Goal: Information Seeking & Learning: Learn about a topic

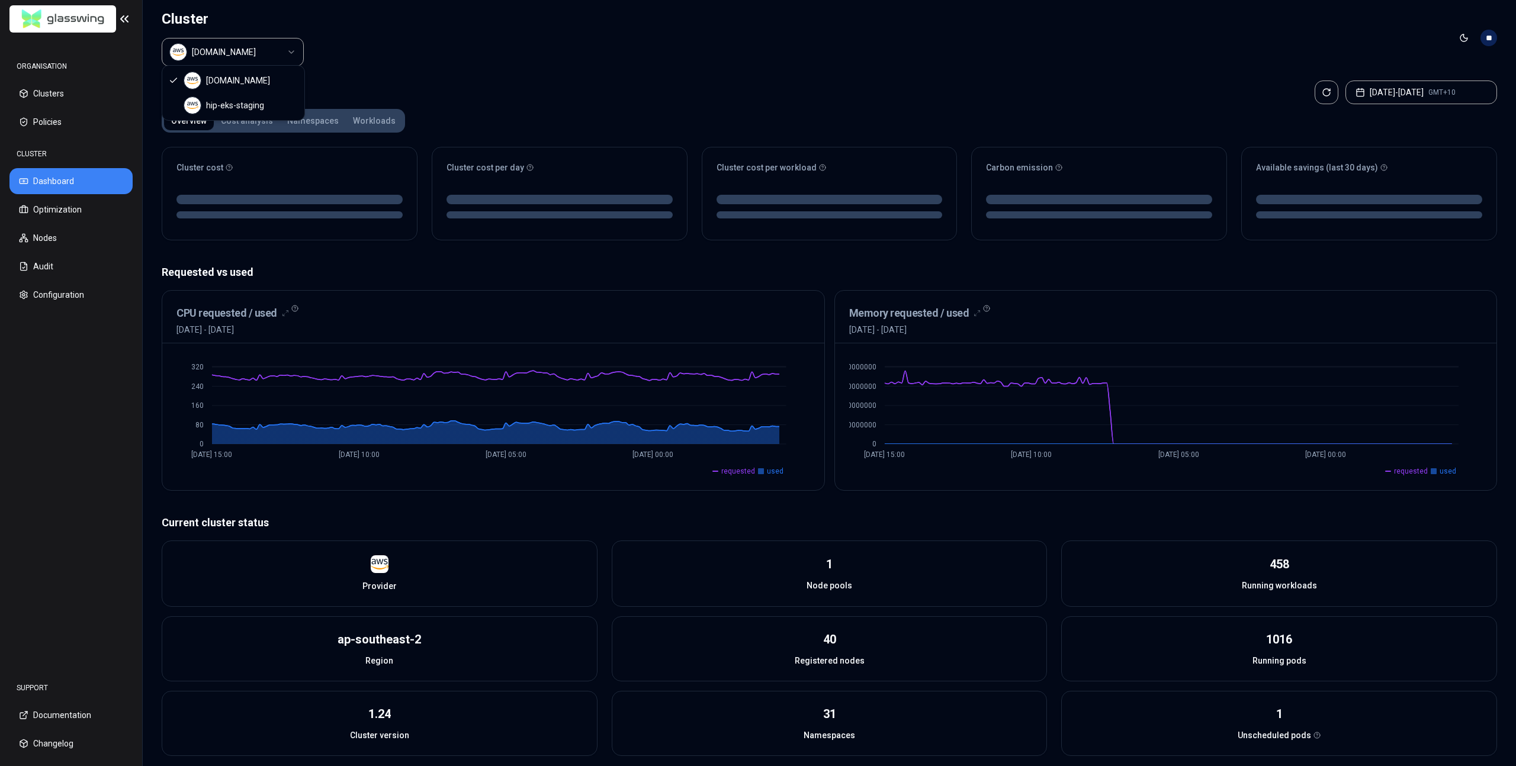
click at [292, 51] on html "ORGANISATION Clusters Policies CLUSTER Dashboard Optimization Nodes Audit Confi…" at bounding box center [758, 383] width 1516 height 766
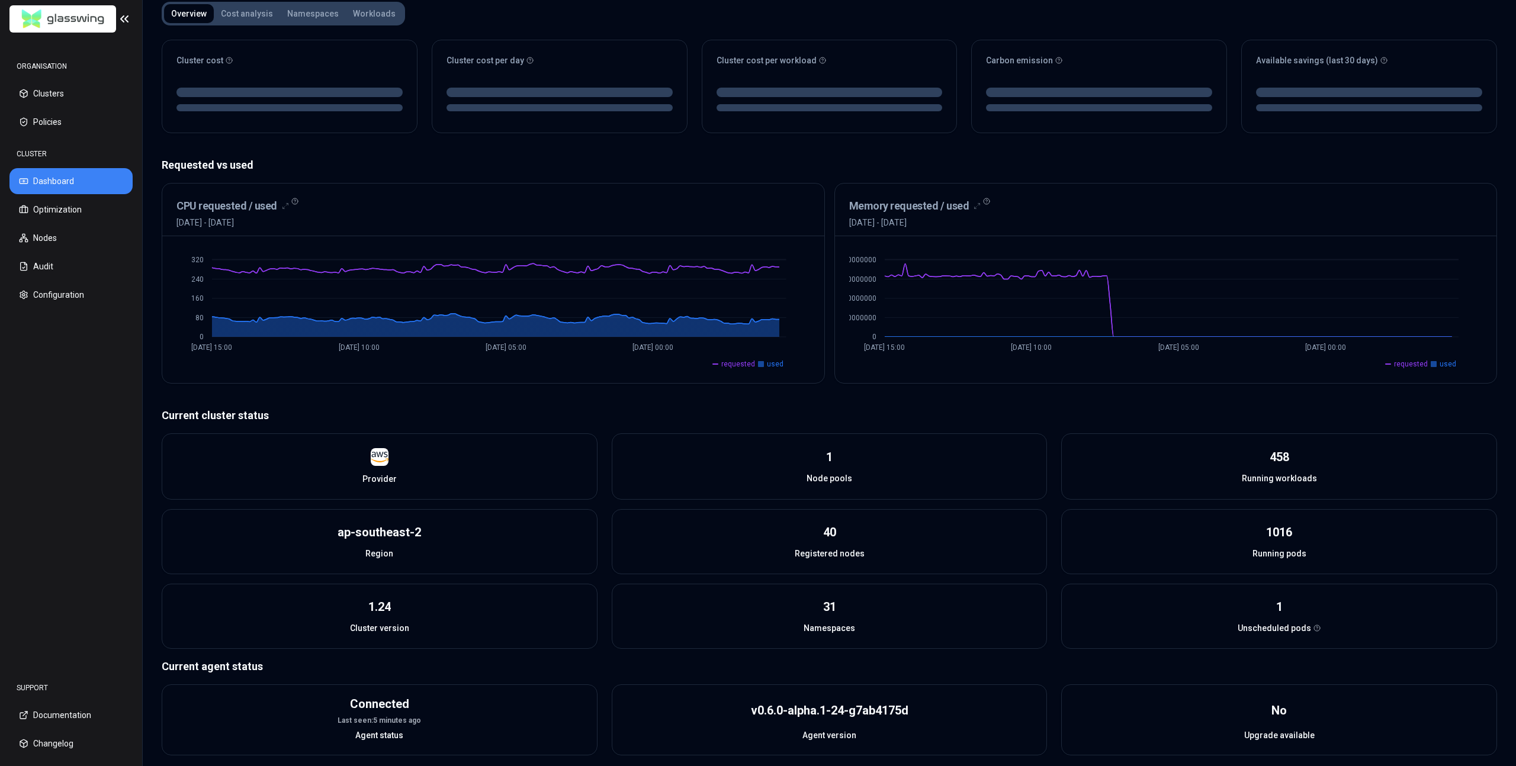
scroll to position [112, 0]
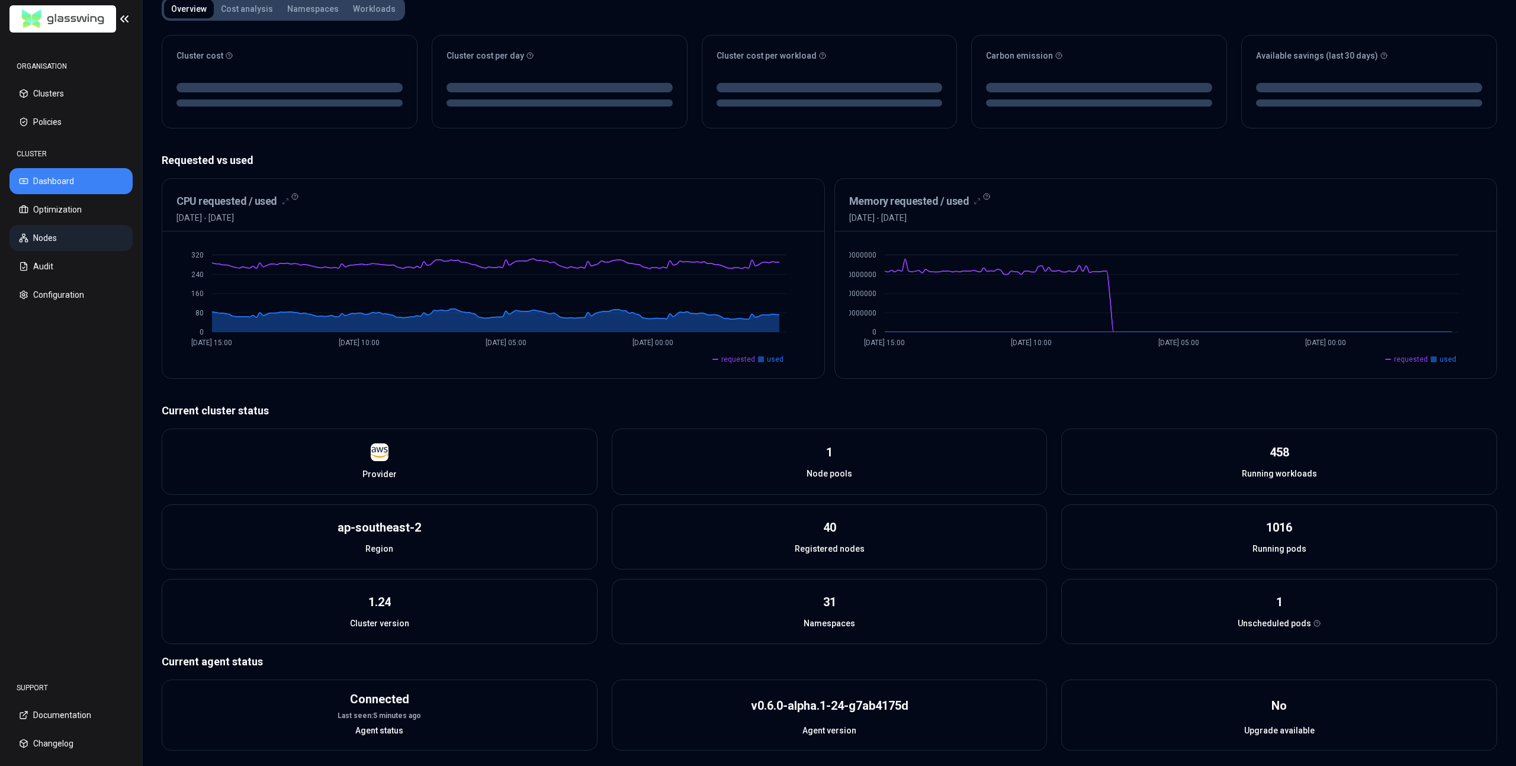
click at [49, 237] on button "Nodes" at bounding box center [70, 238] width 123 height 26
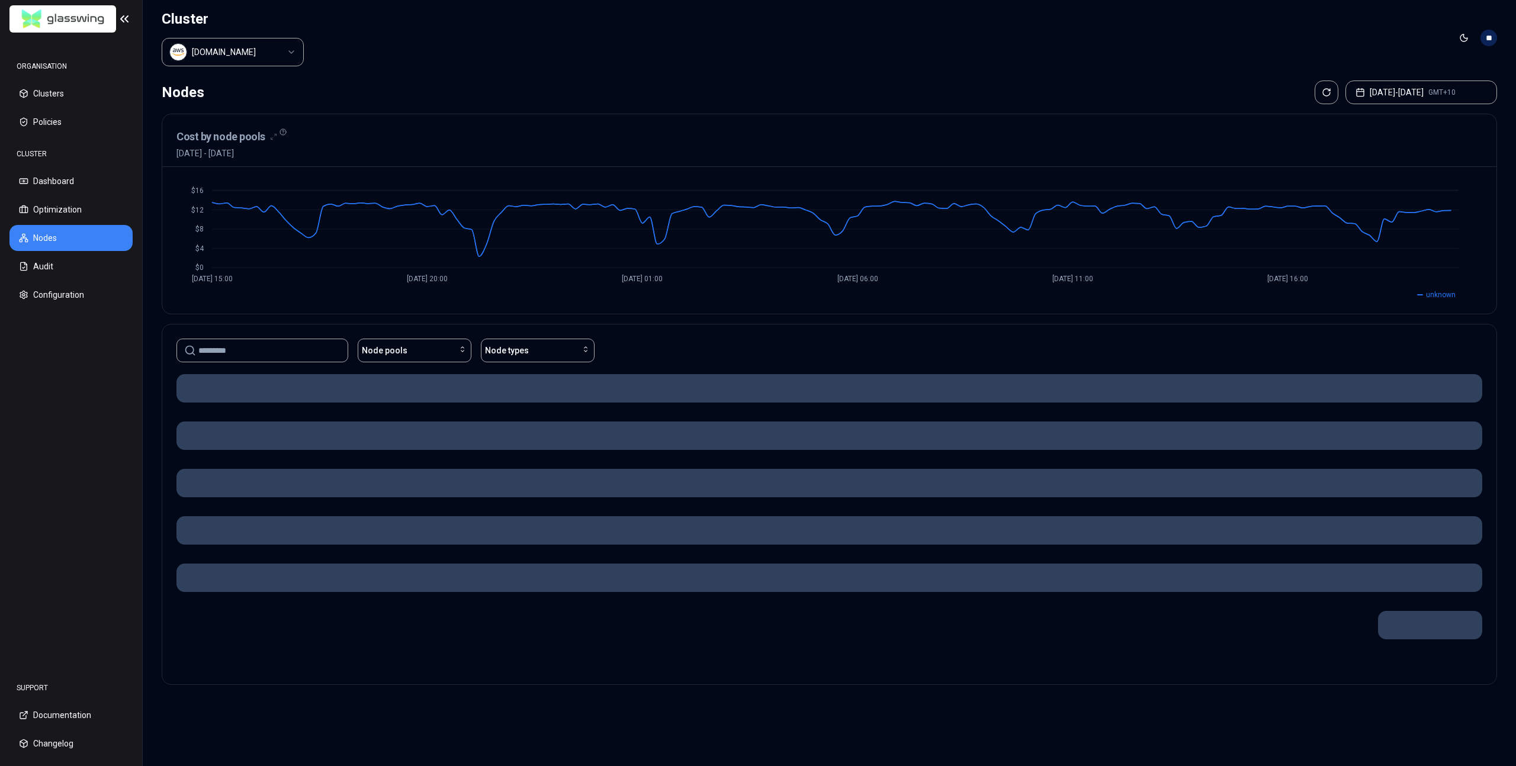
click at [260, 346] on input at bounding box center [269, 350] width 142 height 23
click at [266, 346] on input "**********" at bounding box center [269, 350] width 142 height 23
type input "**********"
click at [436, 352] on div "Node pools" at bounding box center [414, 351] width 105 height 12
click at [475, 313] on div "**********" at bounding box center [829, 390] width 1373 height 628
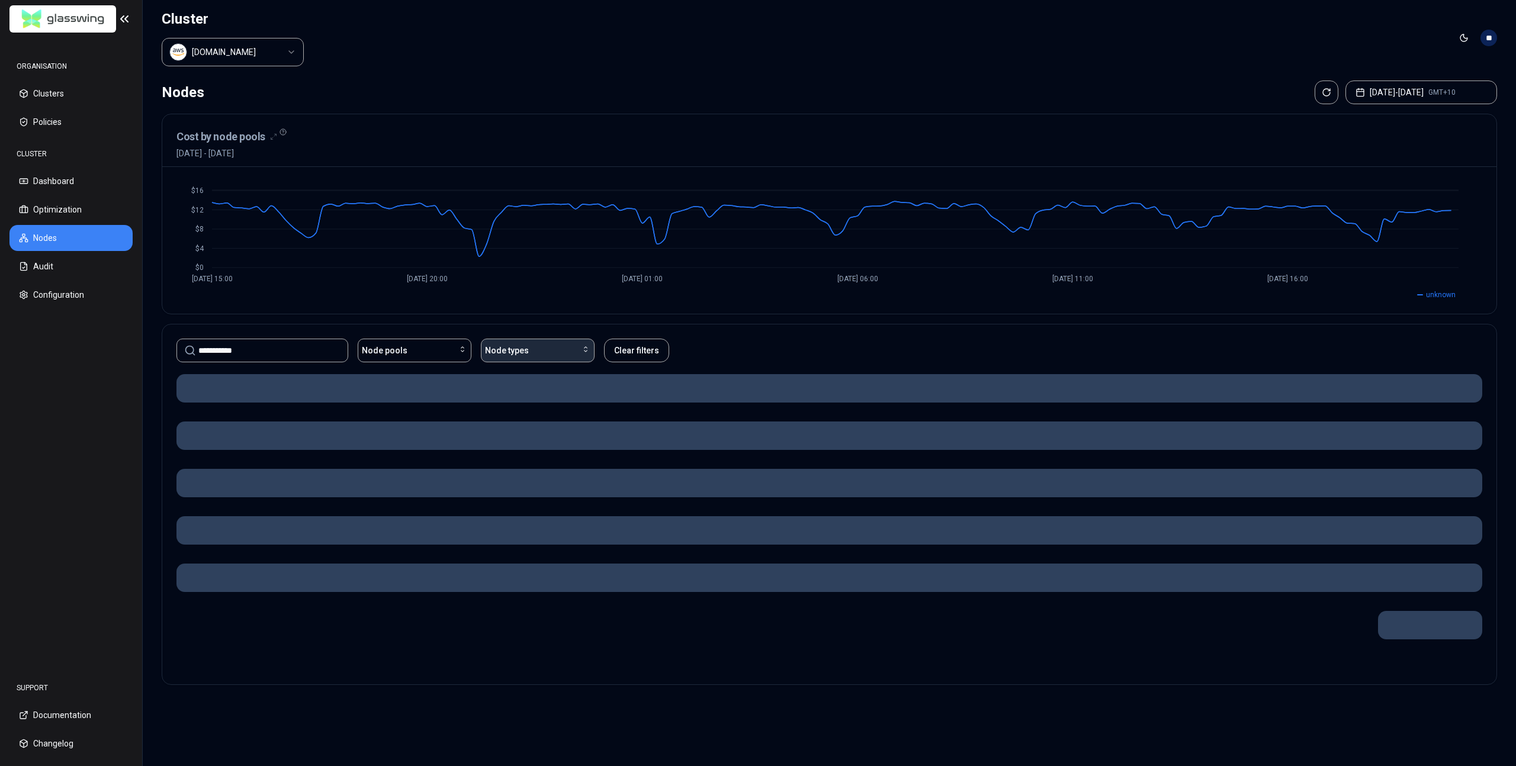
click at [525, 355] on button "Node types" at bounding box center [538, 351] width 114 height 24
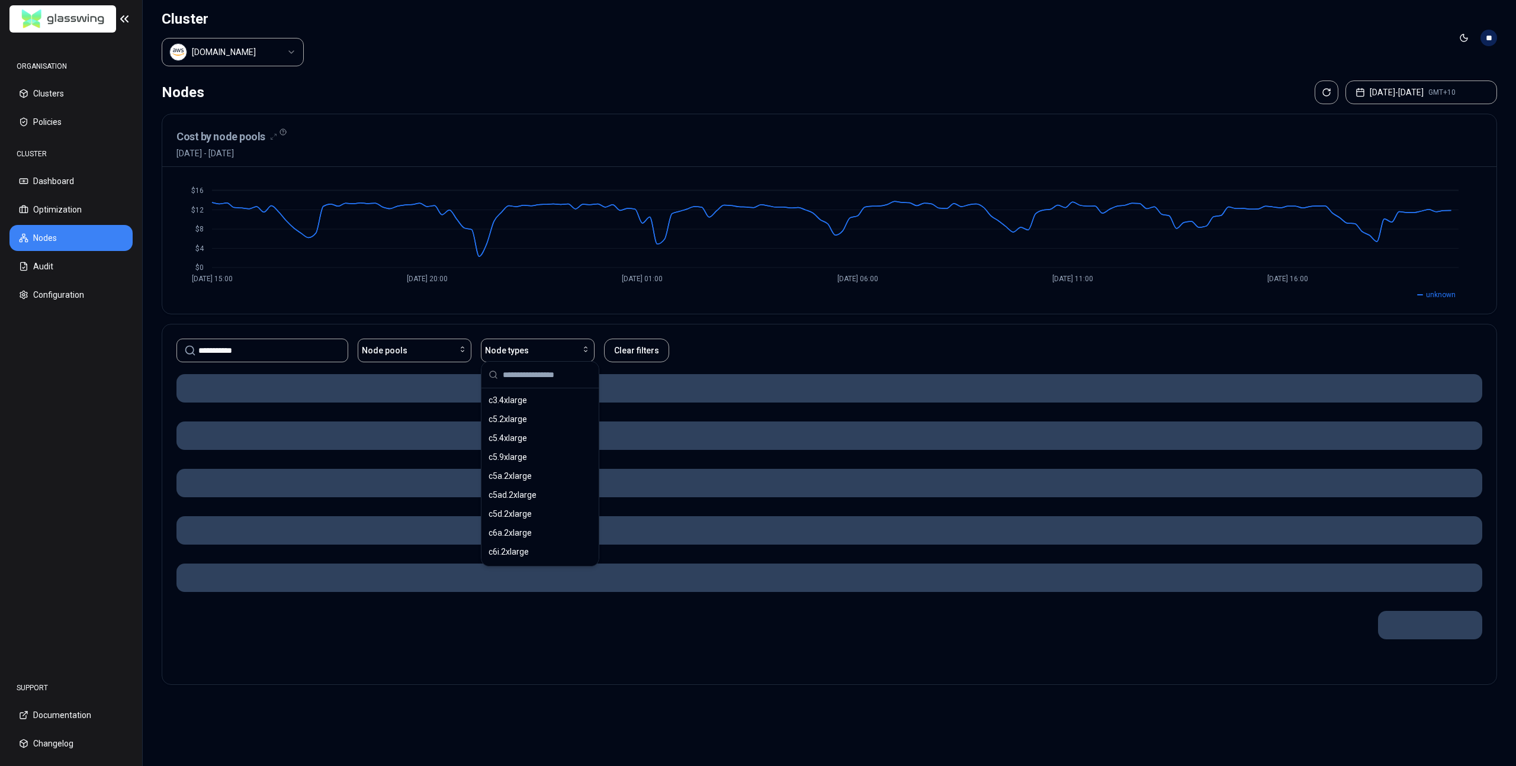
click at [532, 306] on div "$0 $4 $8 $12 $16 [DATE] 15:00 [DATE] 20:00 [DATE] 01:00 [DATE] 06:00 [DATE] 11:…" at bounding box center [829, 240] width 1334 height 147
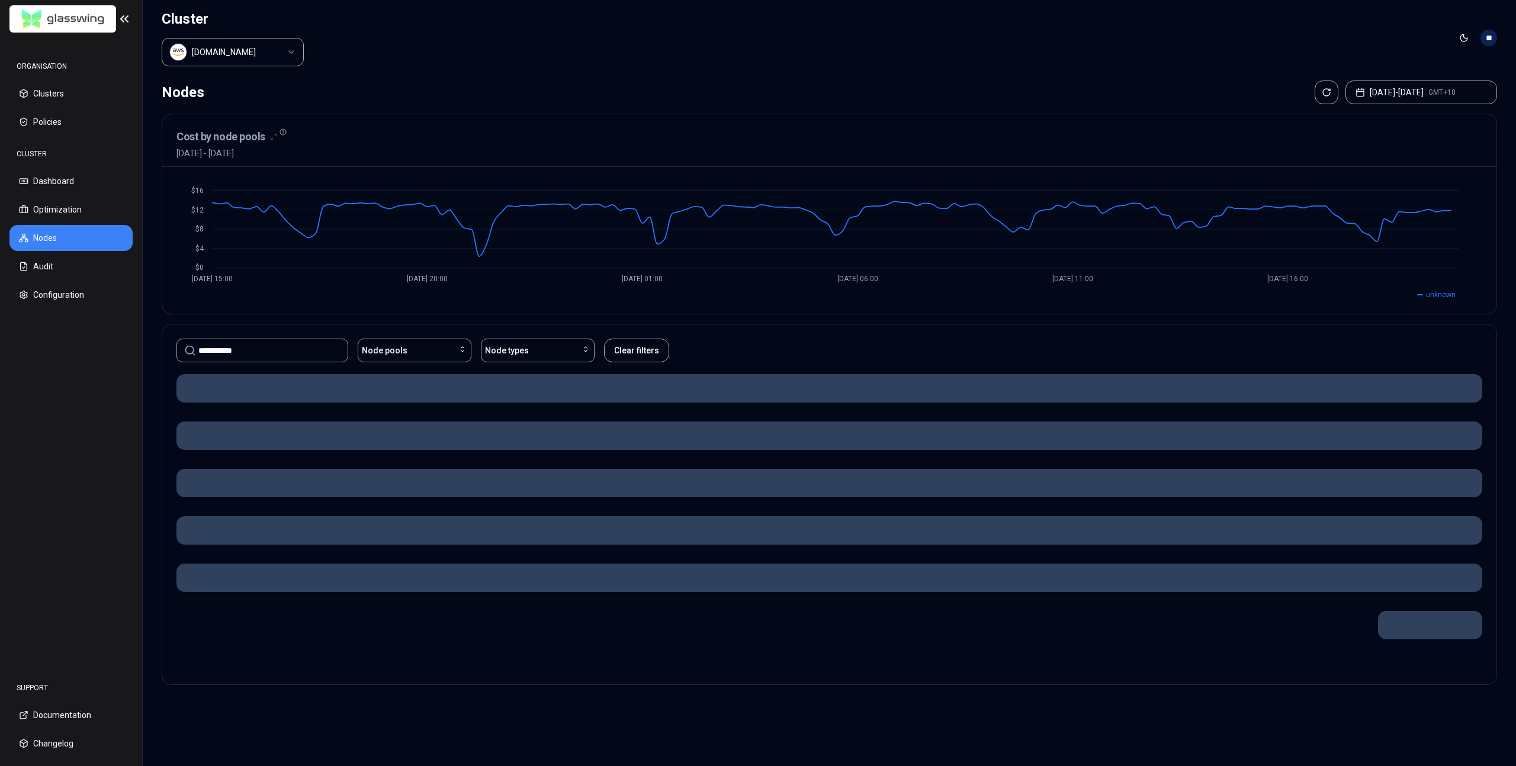
drag, startPoint x: 246, startPoint y: 350, endPoint x: 178, endPoint y: 343, distance: 68.5
click at [178, 343] on div "**********" at bounding box center [262, 351] width 172 height 24
click at [1399, 92] on button "[DATE] - [DATE] GMT+10" at bounding box center [1422, 93] width 152 height 24
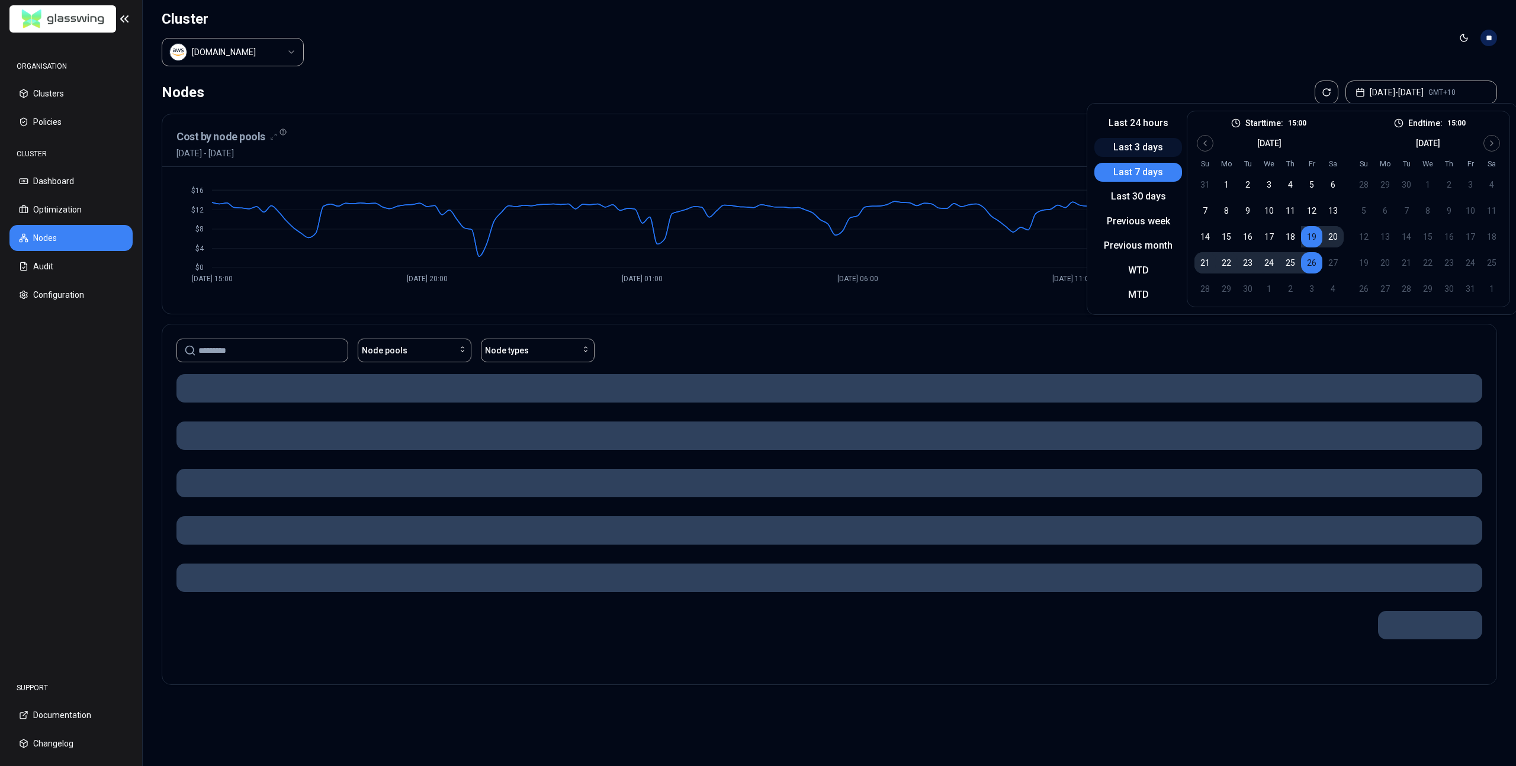
click at [1148, 146] on button "Last 3 days" at bounding box center [1138, 147] width 88 height 19
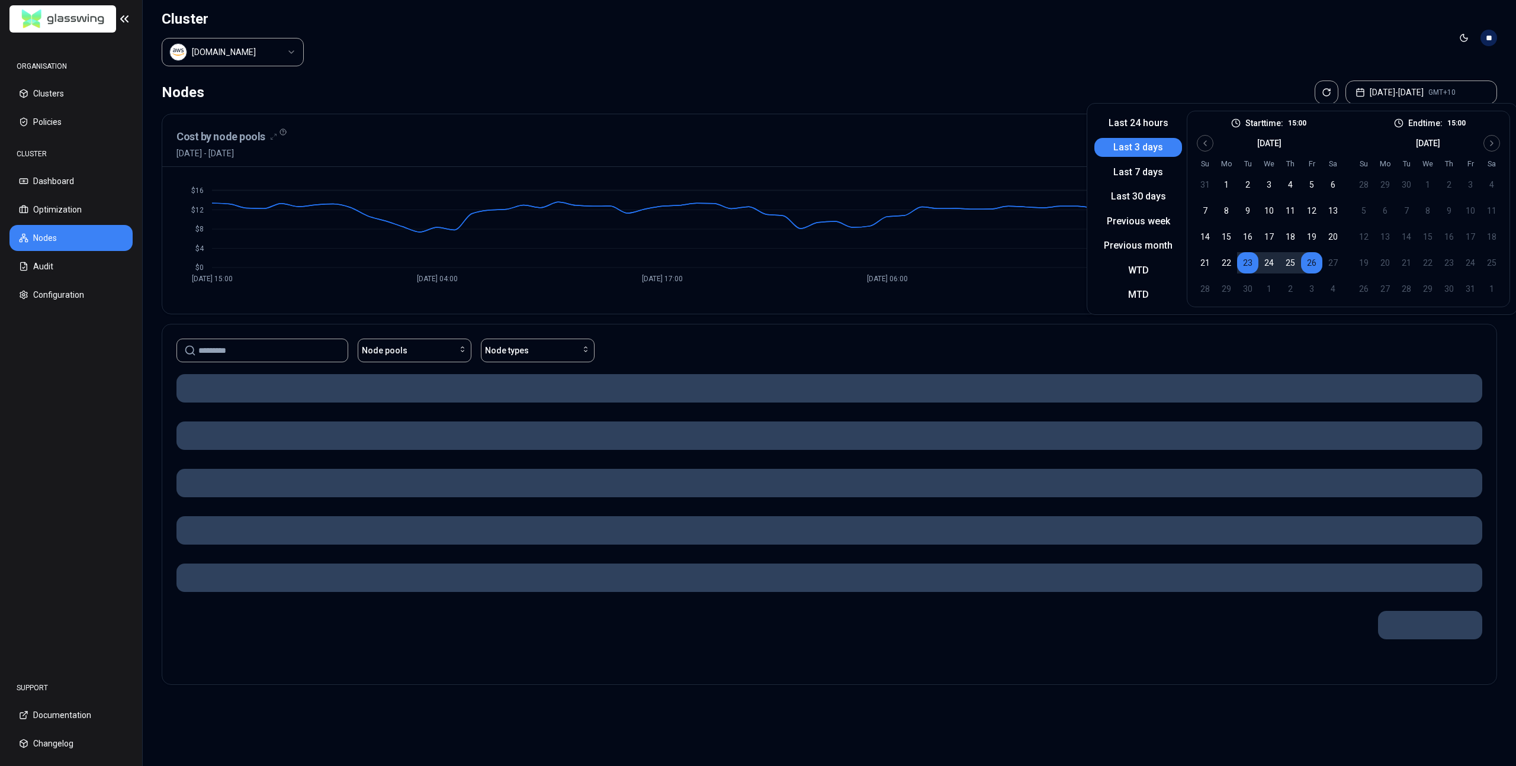
click at [1102, 697] on div "Nodes [DATE] - [DATE] GMT+10 Cost by node pools [DATE] - [DATE] $0 $4 $8 $12 $1…" at bounding box center [829, 390] width 1373 height 628
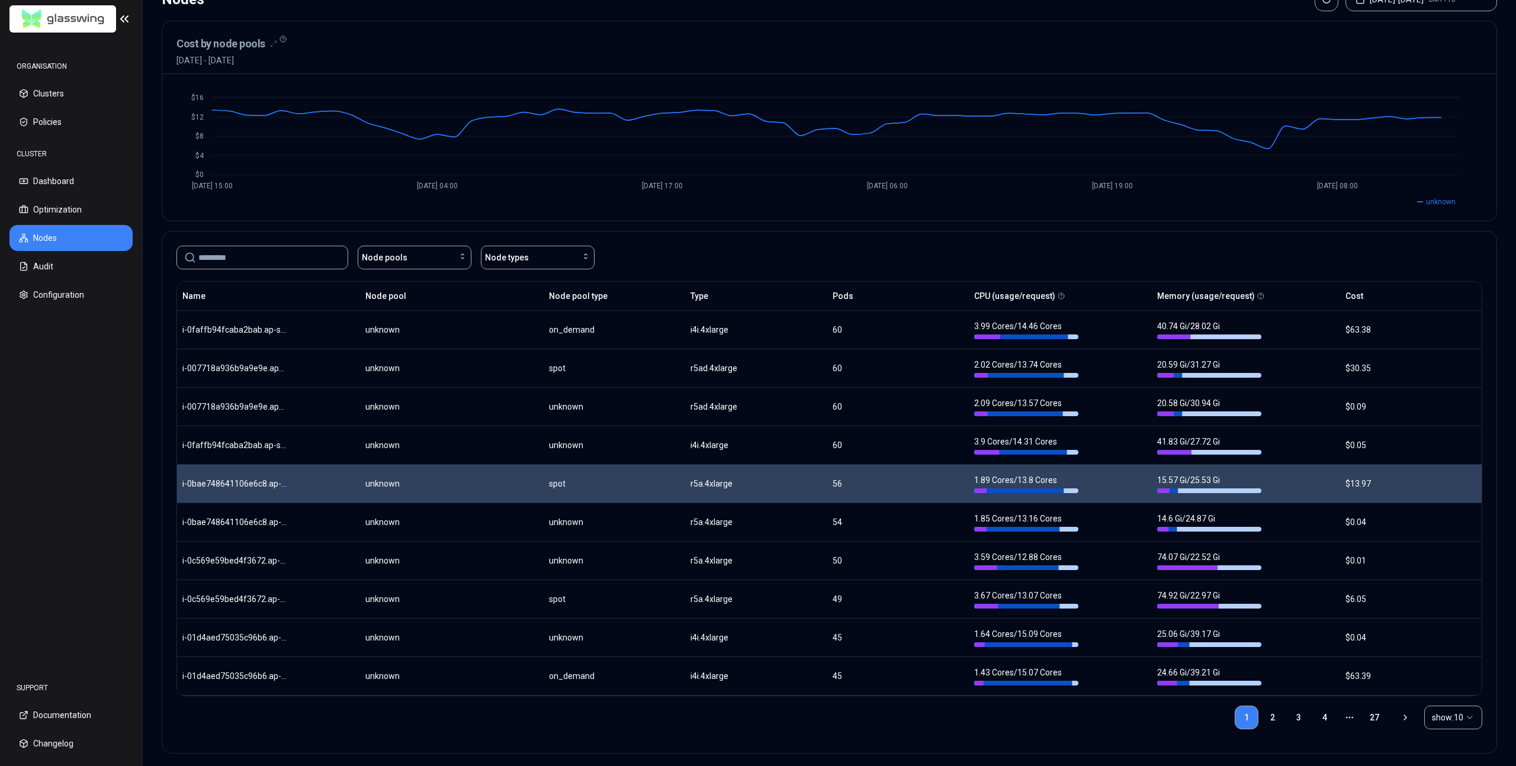
scroll to position [95, 0]
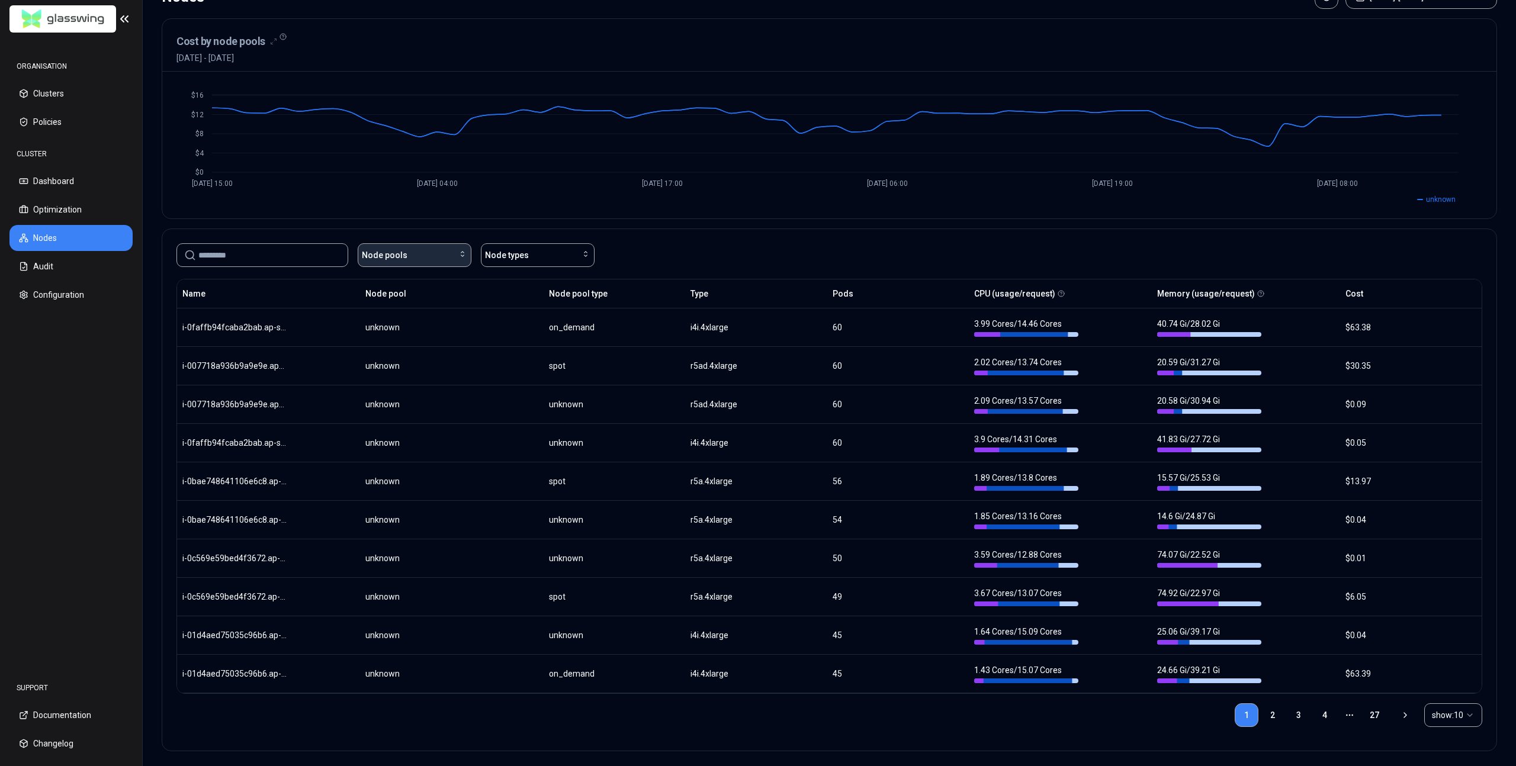
click at [403, 251] on span "Node pools" at bounding box center [385, 255] width 46 height 12
click at [520, 213] on div "$0 $4 $8 $12 $16 [DATE] 15:00 [DATE] 04:00 [DATE] 17:00 [DATE] 06:00 [DATE] 19:…" at bounding box center [829, 145] width 1334 height 147
click at [505, 252] on span "Node types" at bounding box center [507, 255] width 44 height 12
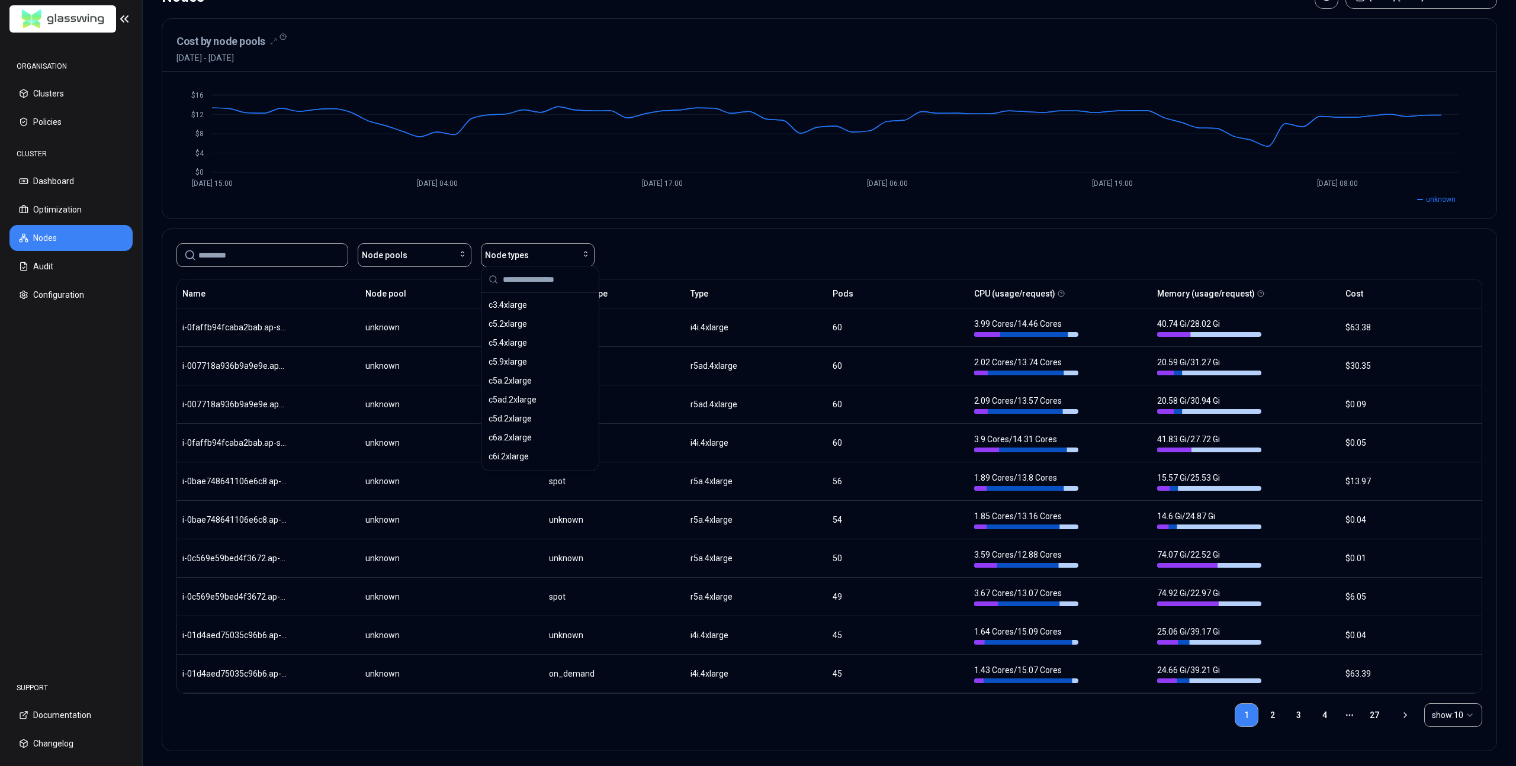
click at [769, 257] on div "Node pools Node types" at bounding box center [829, 255] width 1306 height 24
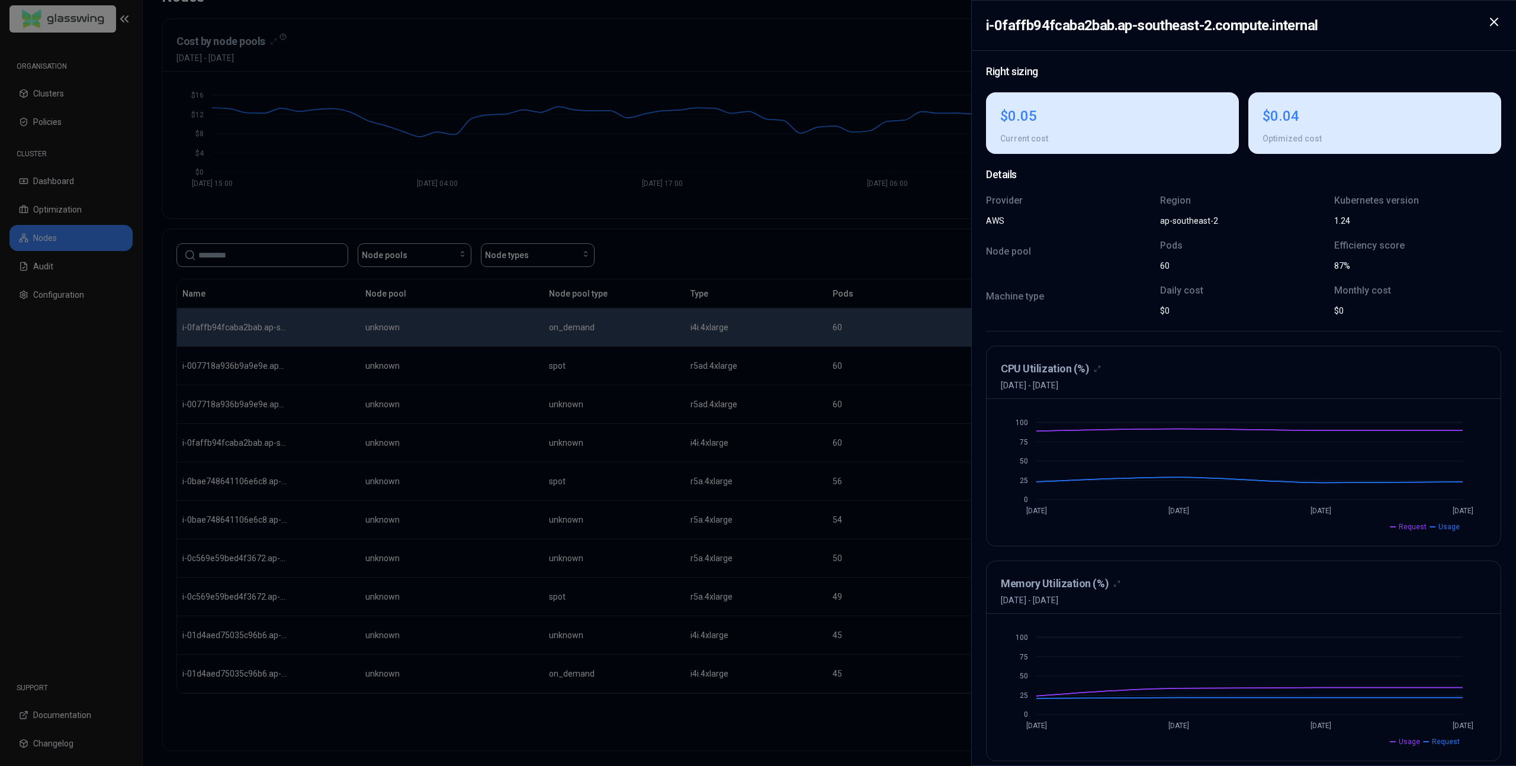
click at [1487, 24] on icon at bounding box center [1494, 22] width 14 height 14
